Goal: Find specific page/section: Find specific page/section

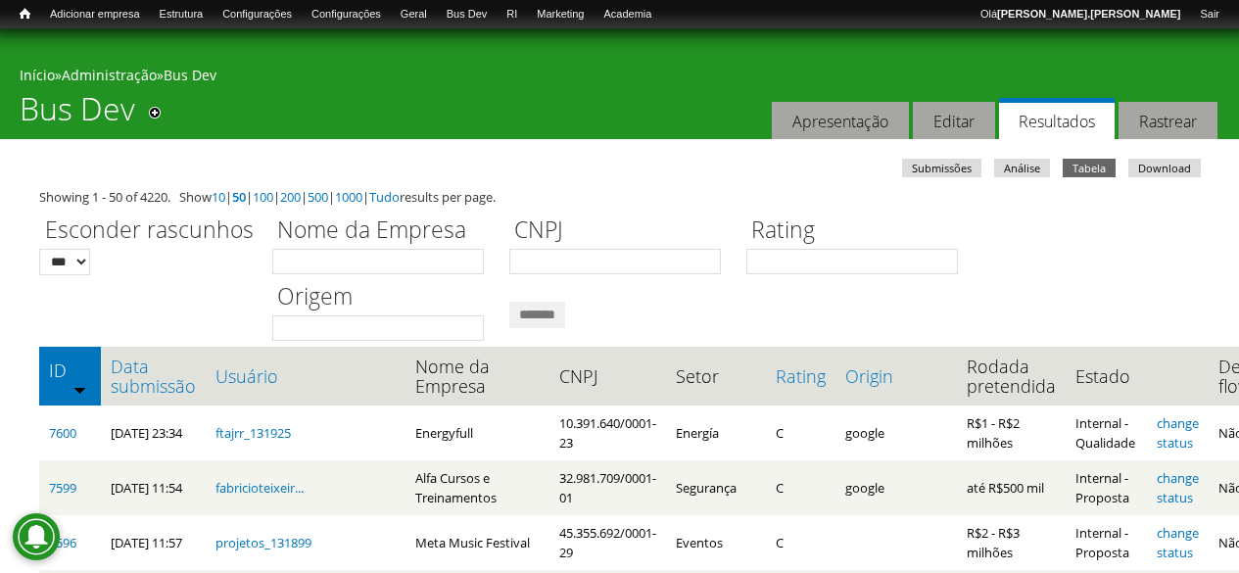
scroll to position [98, 0]
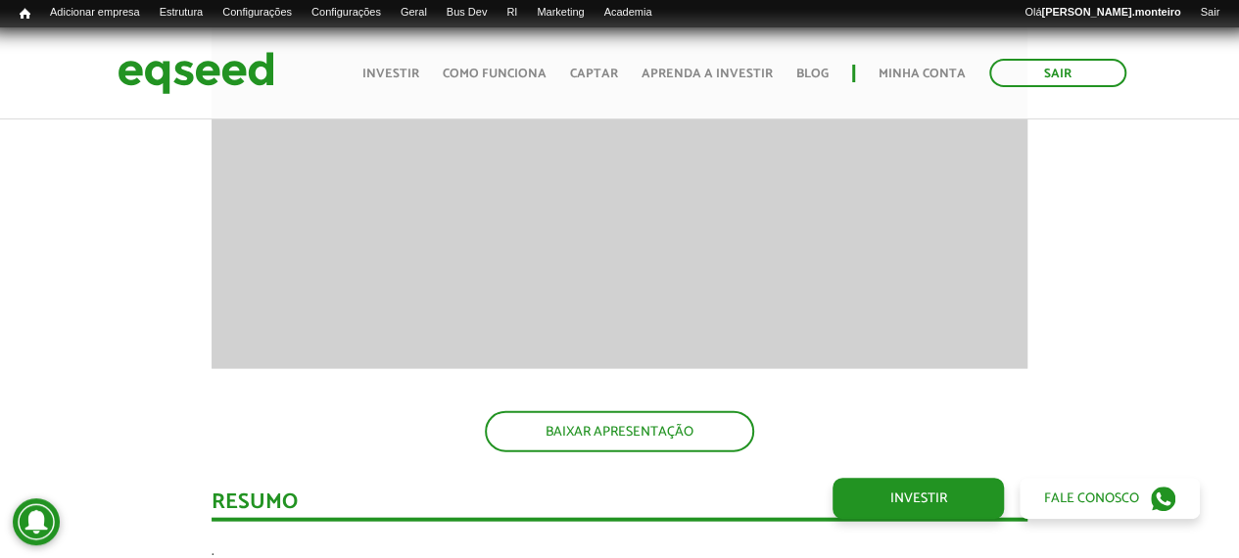
scroll to position [1763, 0]
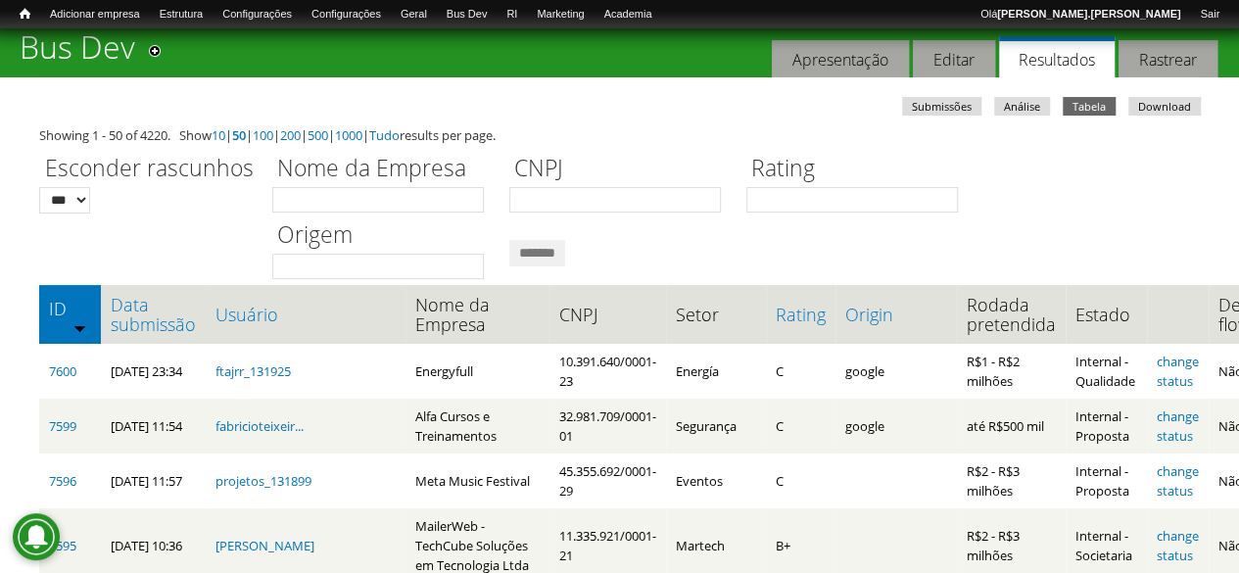
scroll to position [294, 0]
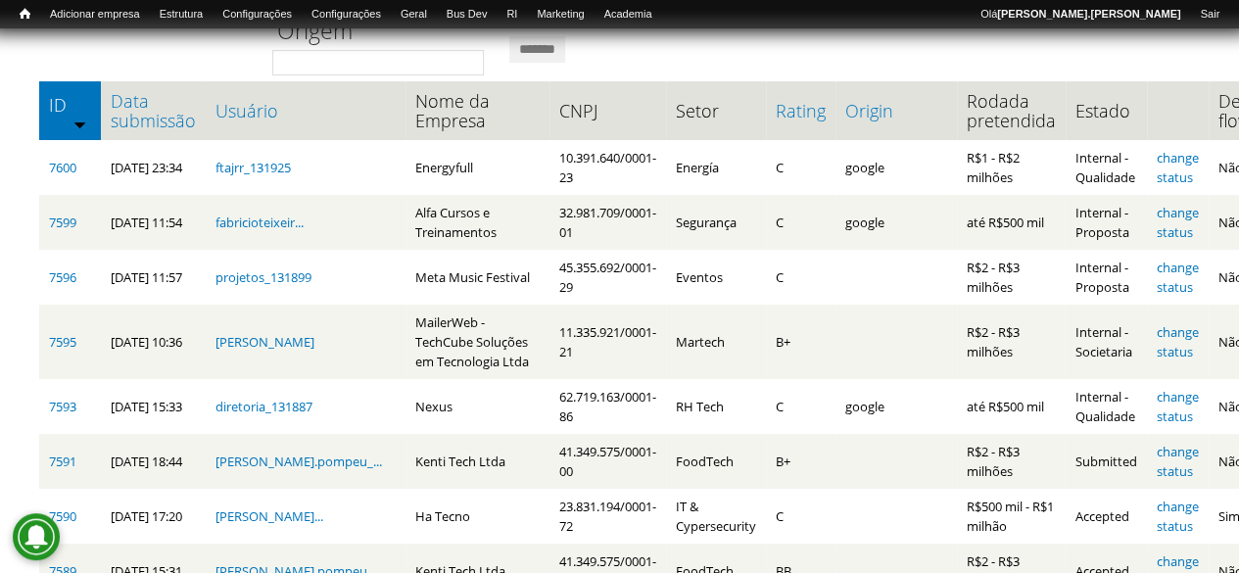
scroll to position [294, 0]
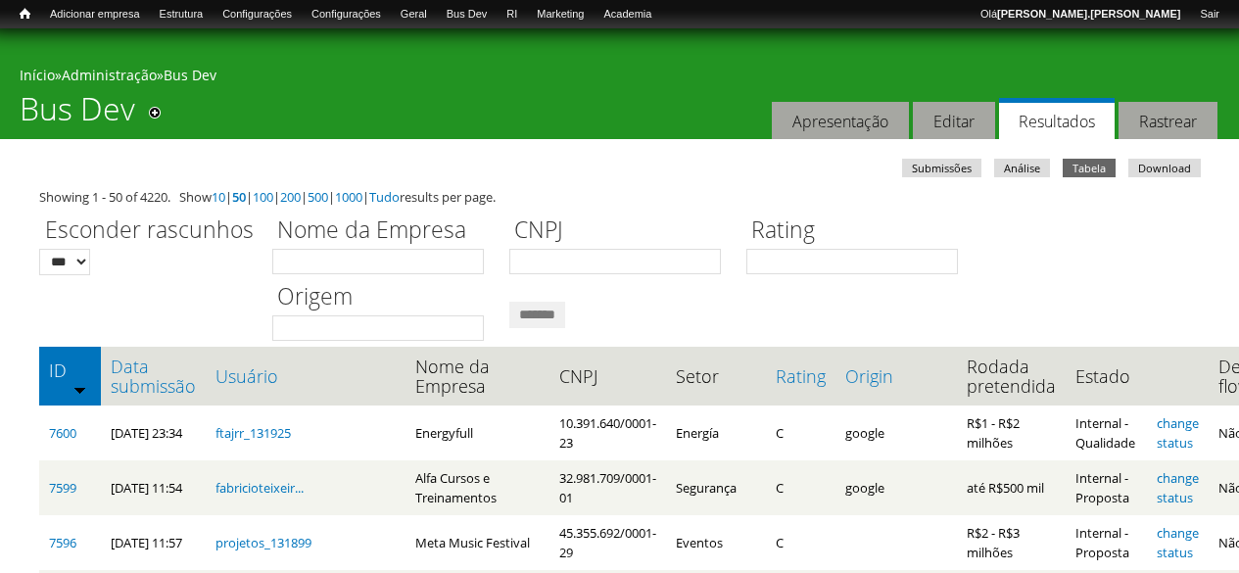
scroll to position [265, 0]
